Goal: Task Accomplishment & Management: Use online tool/utility

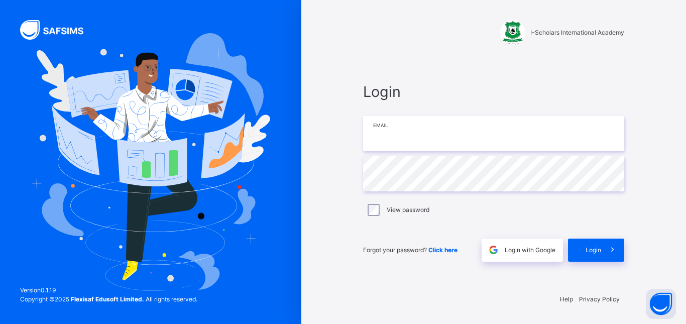
click at [513, 141] on input "email" at bounding box center [493, 133] width 261 height 35
type input "**********"
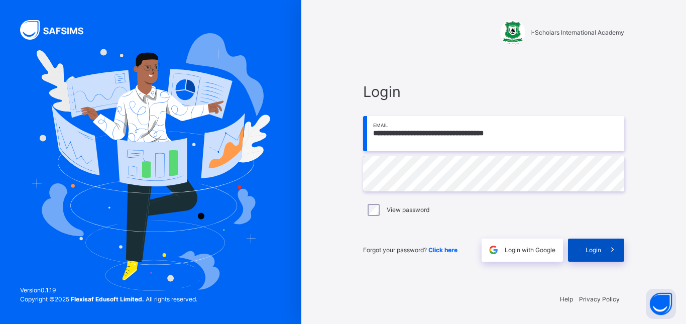
click at [582, 244] on div "Login" at bounding box center [596, 250] width 56 height 23
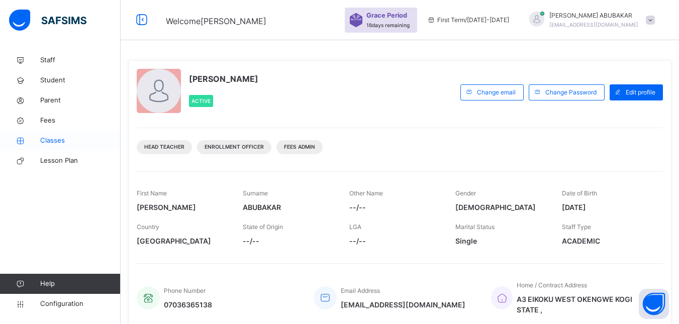
click at [61, 142] on span "Classes" at bounding box center [80, 141] width 80 height 10
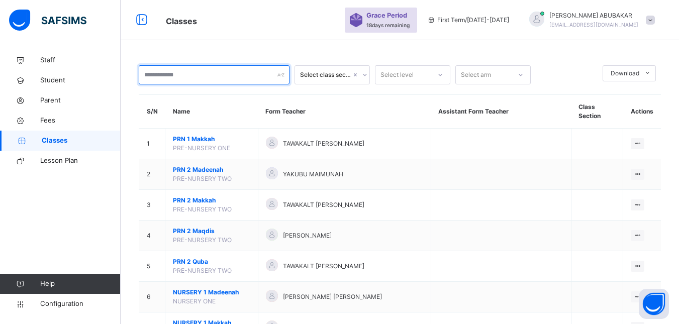
click at [191, 72] on input "text" at bounding box center [214, 74] width 151 height 19
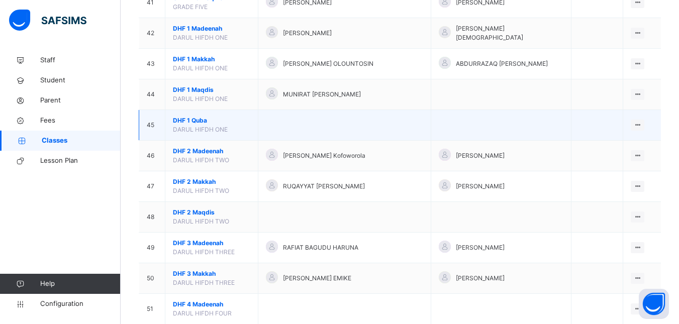
scroll to position [1356, 0]
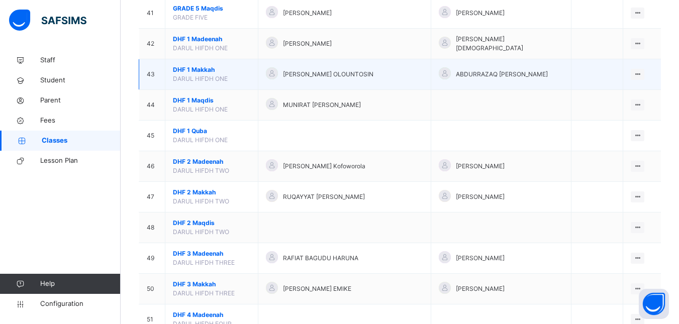
click at [205, 67] on span "DHF 1 Makkah" at bounding box center [211, 69] width 77 height 9
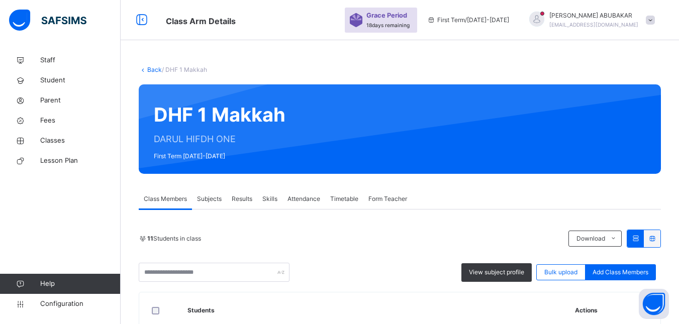
scroll to position [50, 0]
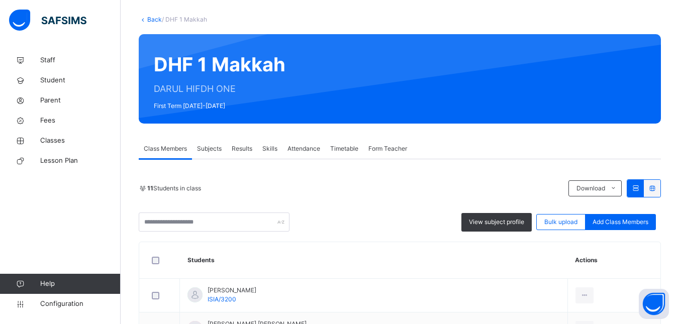
click at [152, 17] on link "Back" at bounding box center [154, 20] width 15 height 8
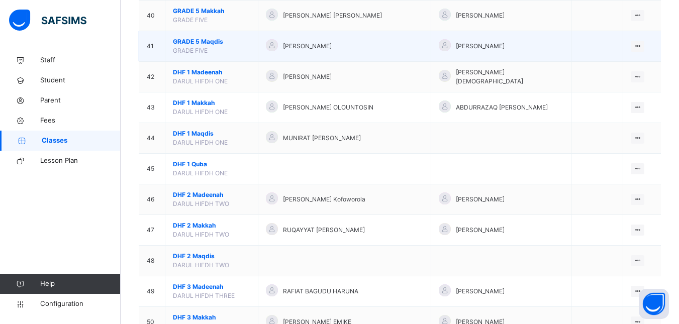
scroll to position [1306, 0]
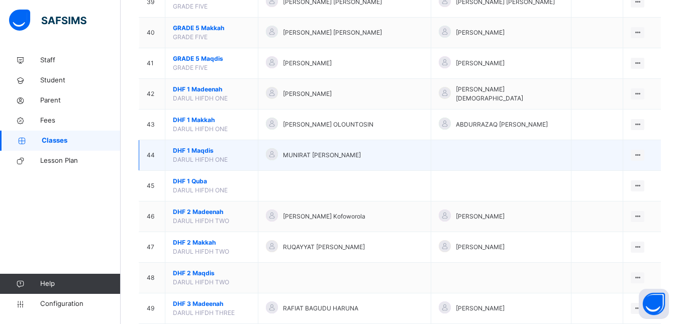
click at [204, 148] on span "DHF 1 Maqdis" at bounding box center [211, 150] width 77 height 9
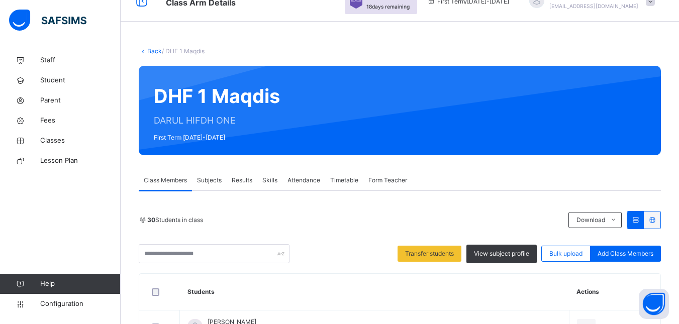
scroll to position [15, 0]
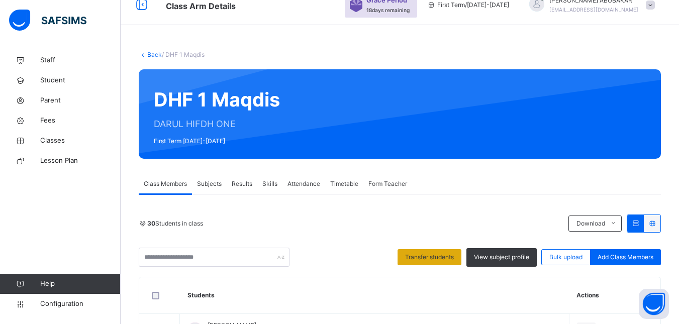
click at [432, 260] on span "Transfer students" at bounding box center [429, 257] width 49 height 9
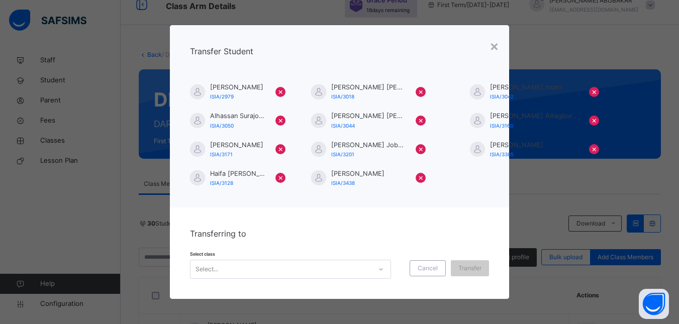
scroll to position [11, 0]
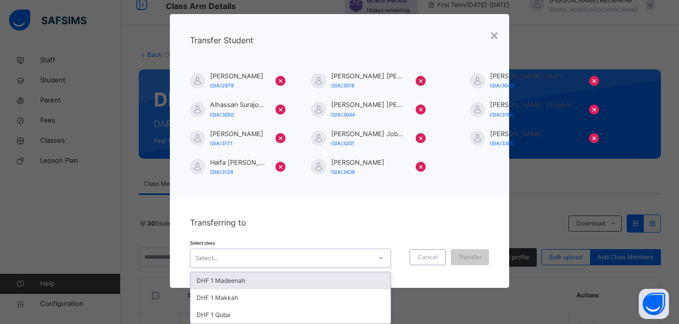
click at [290, 268] on div "Transferring to Select class option DHF 1 Madeenah focused, 1 of 3. 3 results a…" at bounding box center [340, 241] width 340 height 91
click at [274, 278] on div "DHF 1 Madeenah" at bounding box center [290, 280] width 200 height 17
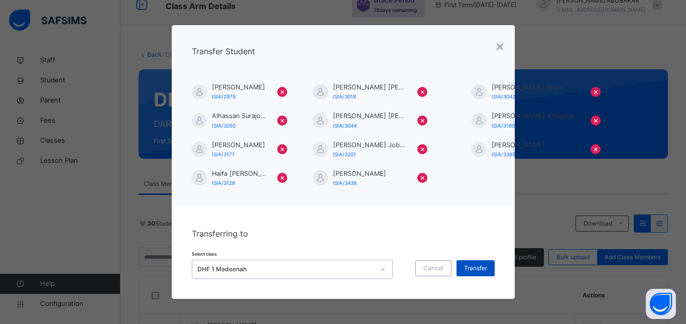
click at [480, 268] on span "Transfer" at bounding box center [475, 268] width 23 height 9
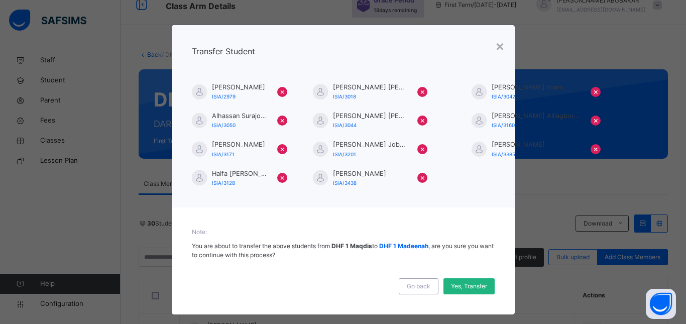
click at [474, 287] on span "Yes, Transfer" at bounding box center [469, 286] width 36 height 9
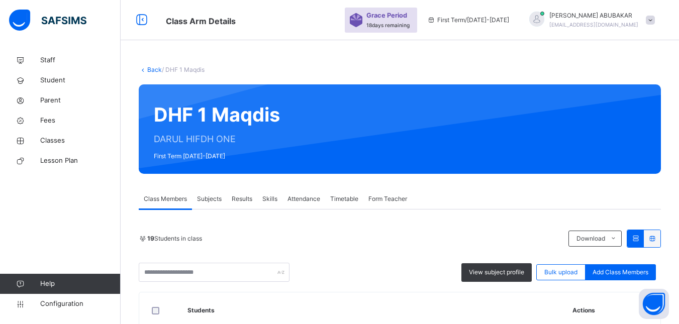
click at [153, 67] on link "Back" at bounding box center [154, 70] width 15 height 8
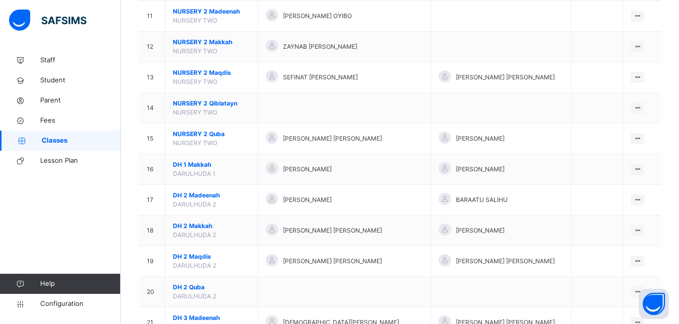
scroll to position [502, 0]
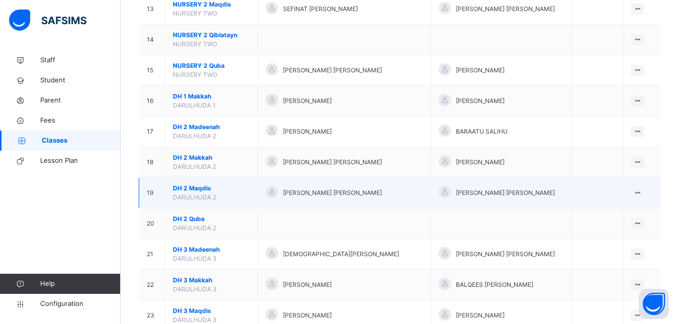
click at [194, 186] on span "DH 2 Maqdis" at bounding box center [211, 188] width 77 height 9
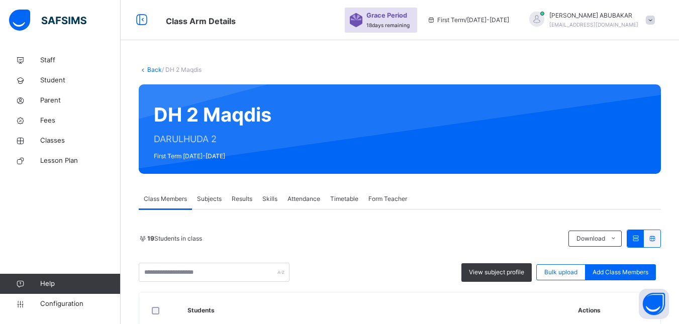
scroll to position [76, 0]
click at [154, 71] on link "Back" at bounding box center [154, 70] width 15 height 8
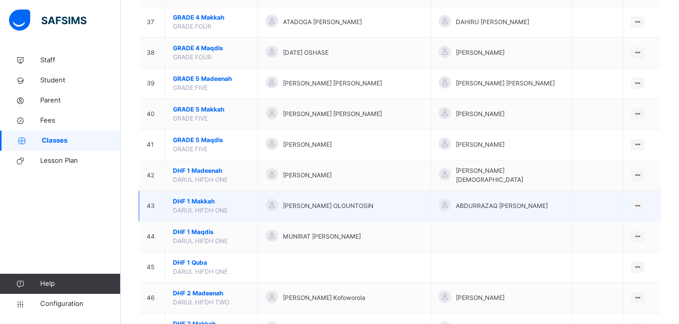
scroll to position [1256, 0]
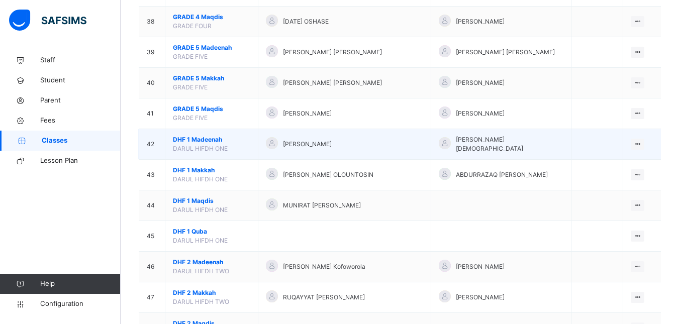
click at [215, 138] on span "DHF 1 Madeenah" at bounding box center [211, 139] width 77 height 9
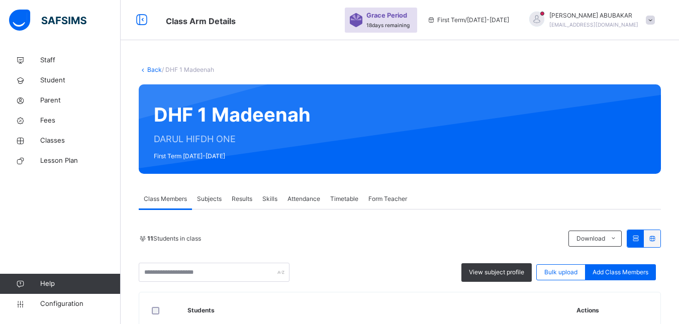
click at [152, 69] on link "Back" at bounding box center [154, 70] width 15 height 8
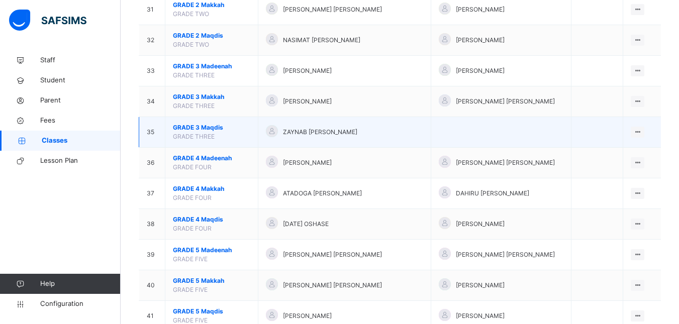
scroll to position [1256, 0]
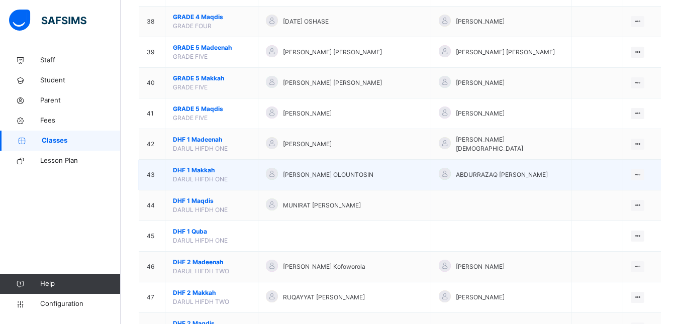
click at [202, 169] on span "DHF 1 Makkah" at bounding box center [211, 170] width 77 height 9
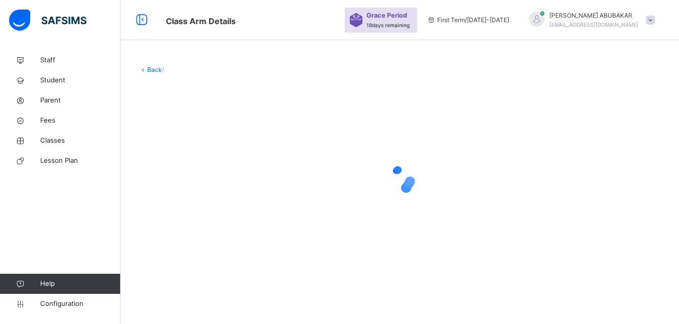
click at [202, 169] on div at bounding box center [400, 180] width 522 height 40
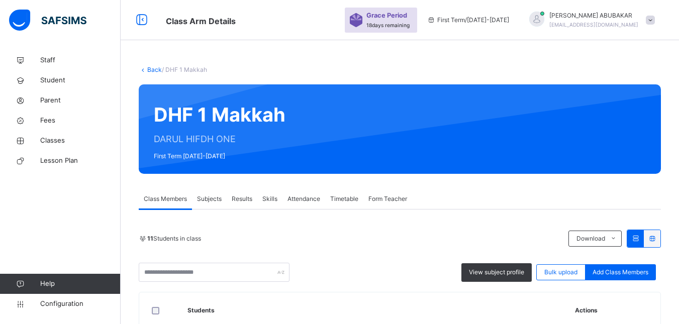
click at [151, 68] on link "Back" at bounding box center [154, 70] width 15 height 8
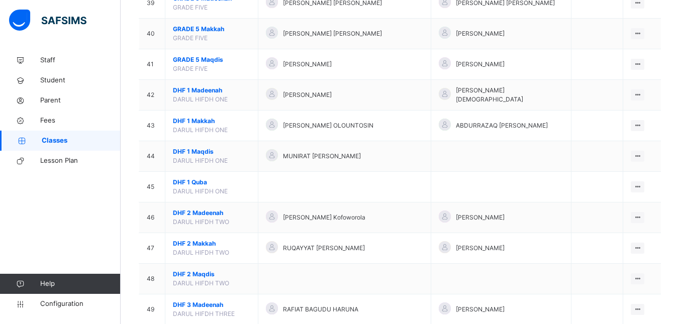
scroll to position [1306, 0]
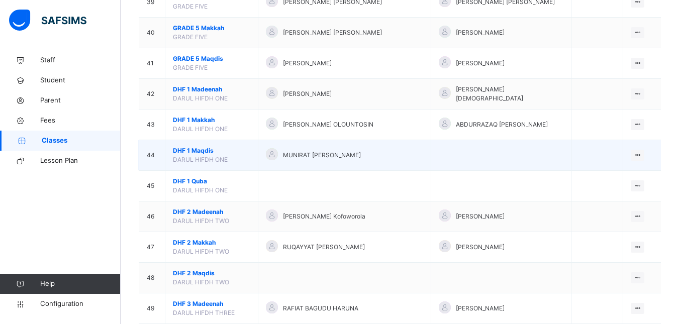
click at [199, 148] on span "DHF 1 Maqdis" at bounding box center [211, 150] width 77 height 9
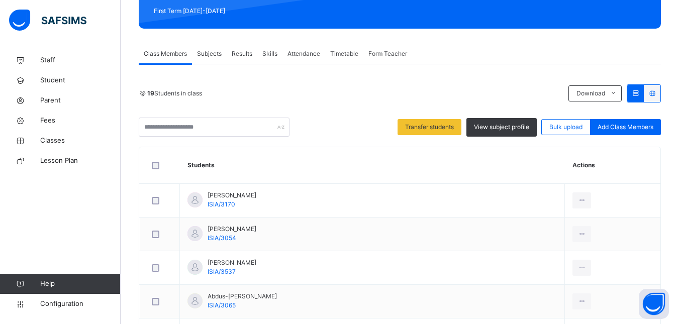
scroll to position [97, 0]
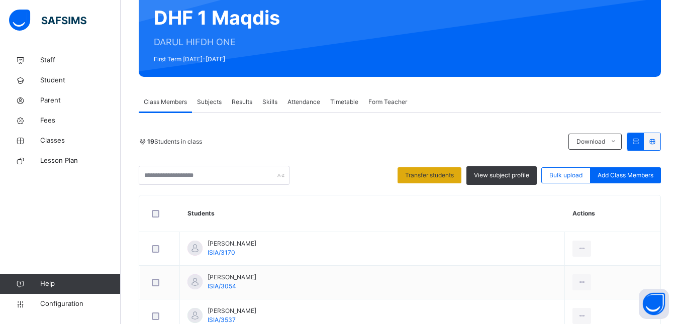
click at [442, 175] on span "Transfer students" at bounding box center [429, 175] width 49 height 9
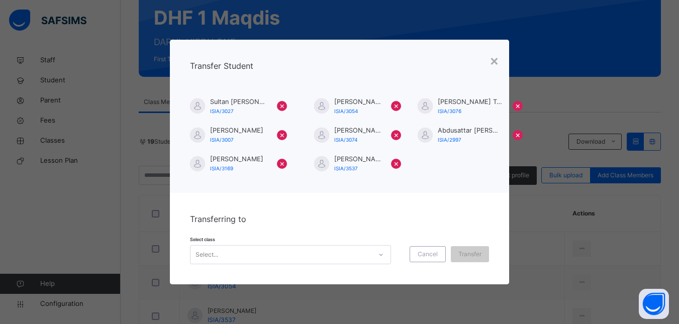
click at [355, 255] on div "Select..." at bounding box center [280, 255] width 181 height 16
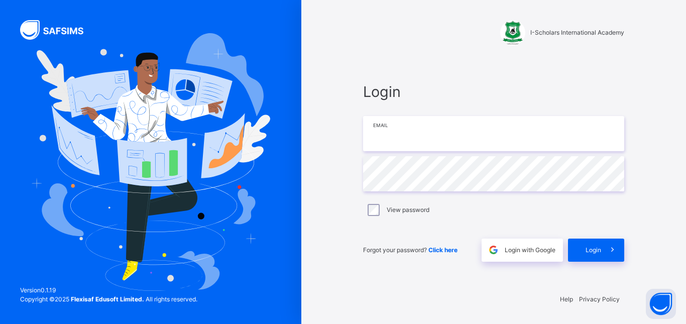
click at [417, 138] on input "email" at bounding box center [493, 133] width 261 height 35
type input "**********"
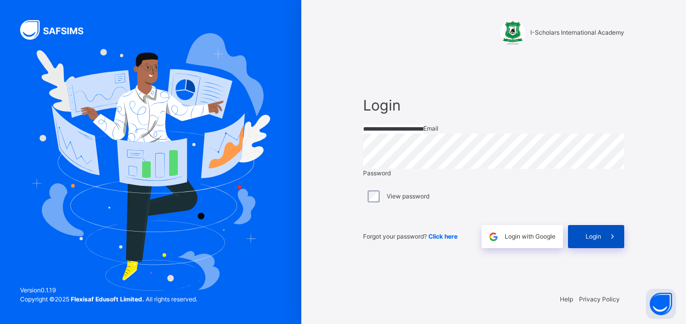
click at [607, 243] on icon at bounding box center [612, 237] width 11 height 12
click at [596, 241] on span "Login" at bounding box center [594, 236] width 16 height 9
